Goal: Find contact information: Find contact information

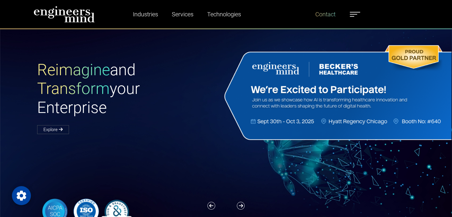
click at [328, 12] on link "Contact" at bounding box center [325, 14] width 25 height 14
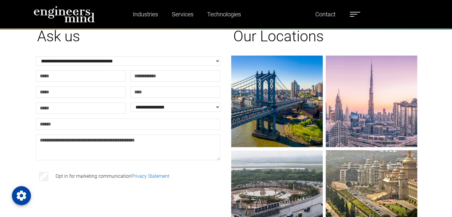
scroll to position [20, 0]
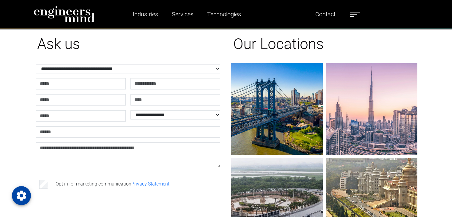
click at [355, 14] on span at bounding box center [353, 14] width 7 height 1
